Goal: Find contact information: Find contact information

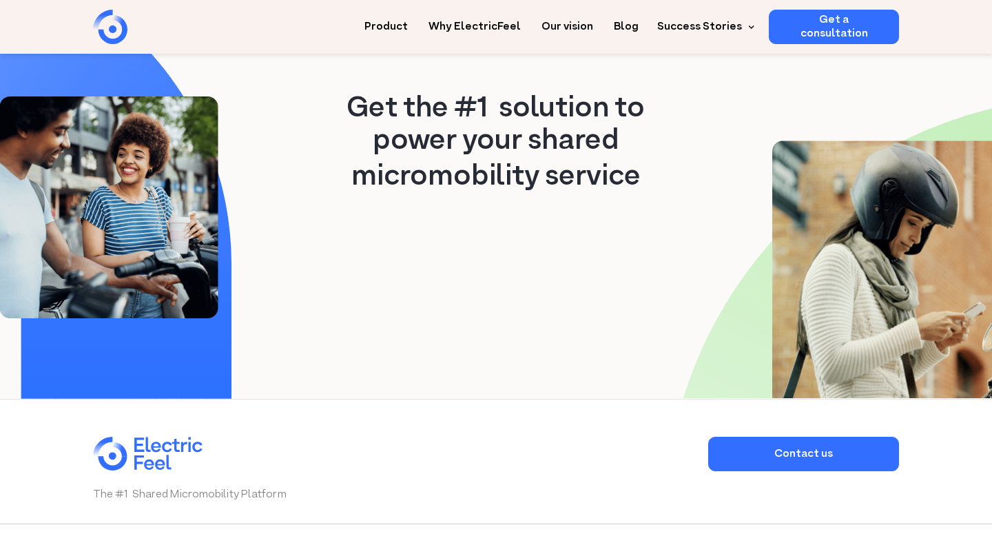
scroll to position [3701, 0]
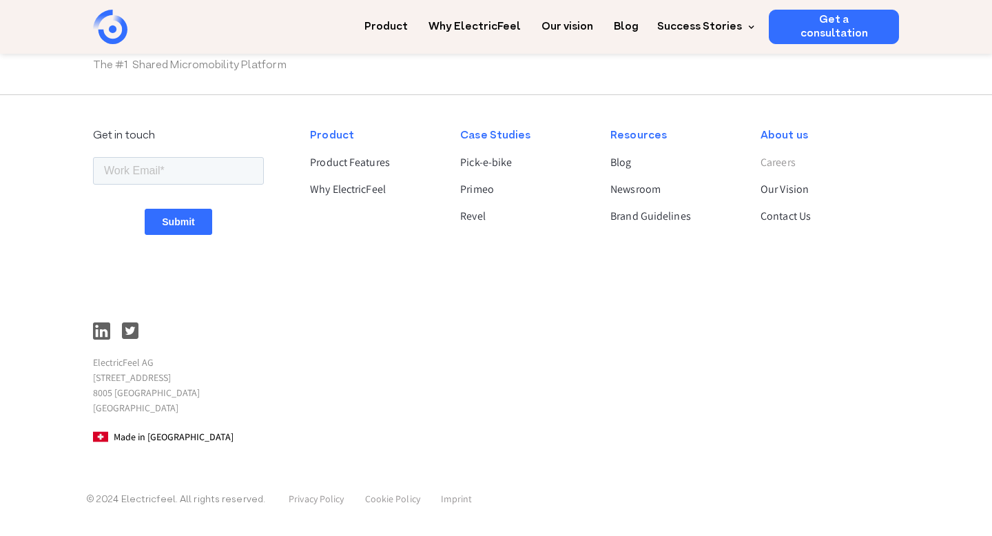
click at [771, 165] on link "Careers" at bounding box center [824, 162] width 127 height 17
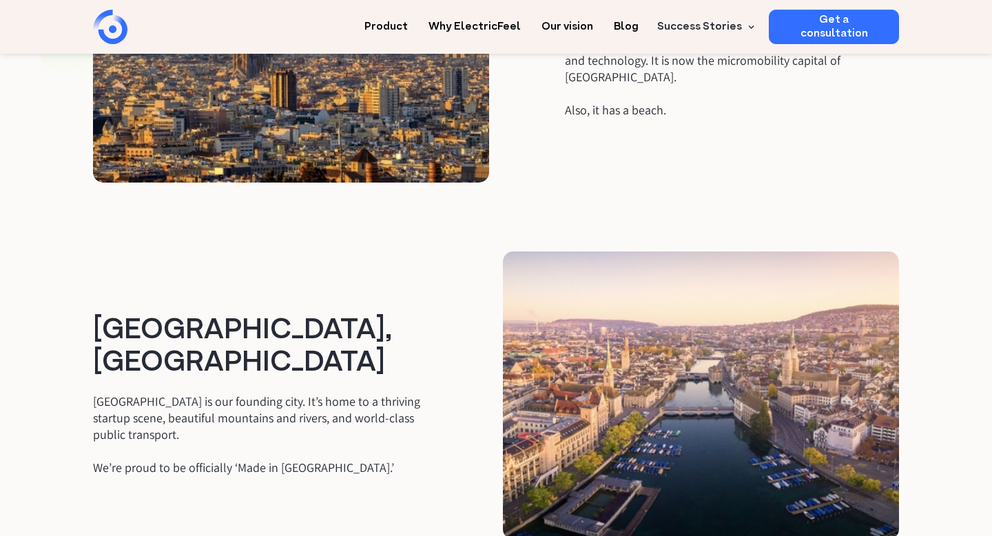
scroll to position [2545, 0]
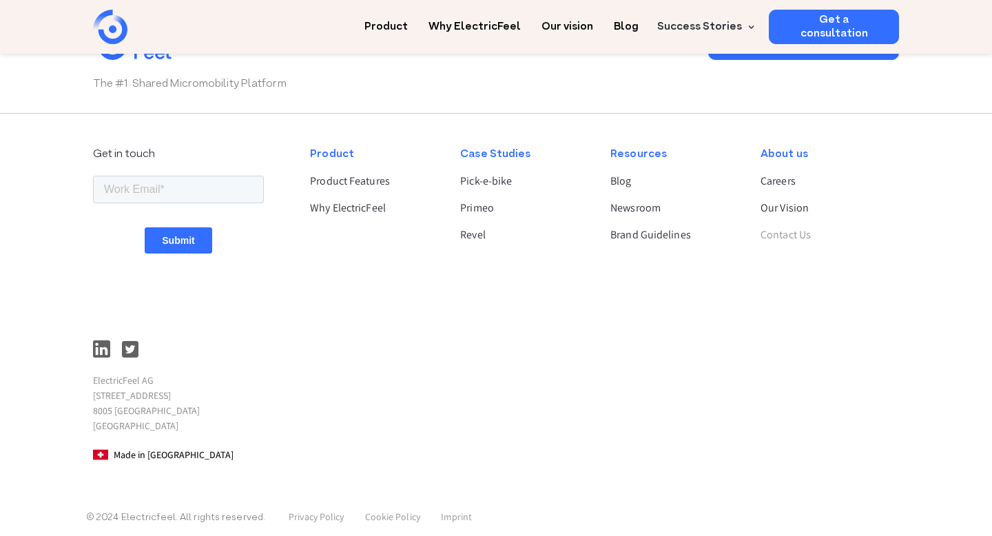
click at [790, 227] on link "Contact Us" at bounding box center [824, 235] width 127 height 17
